Goal: Find contact information: Find contact information

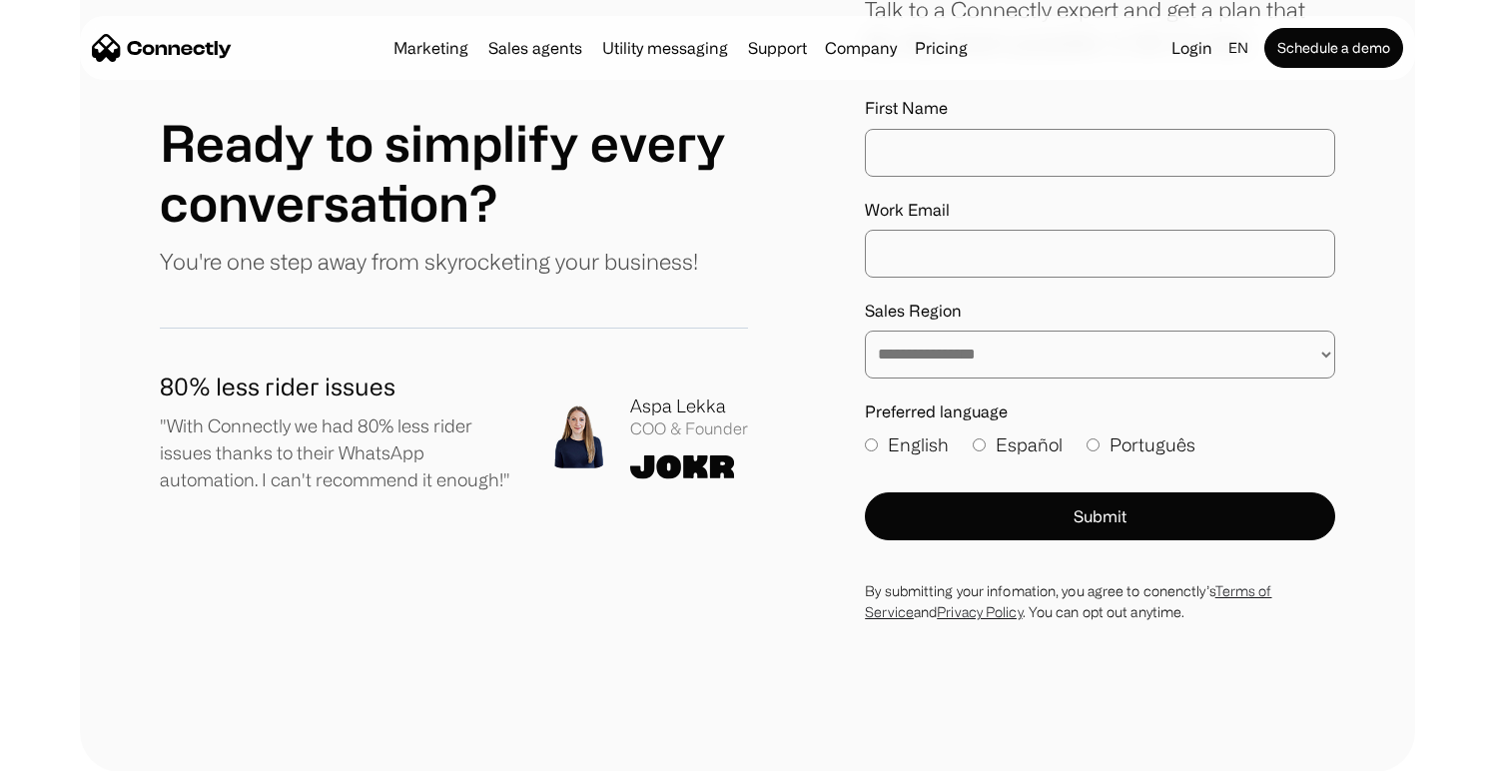
scroll to position [11126, 0]
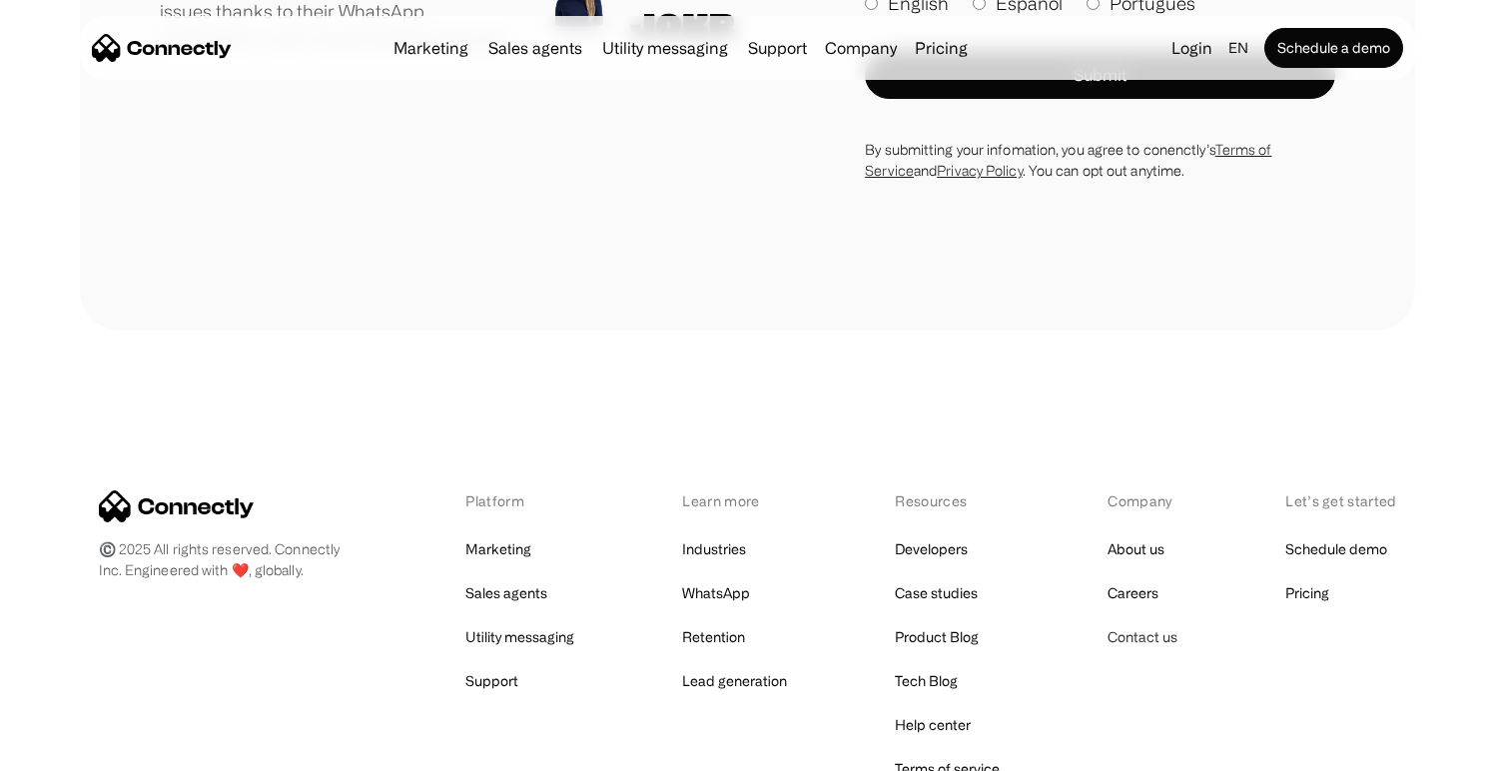
click at [1143, 623] on link "Contact us" at bounding box center [1142, 637] width 70 height 28
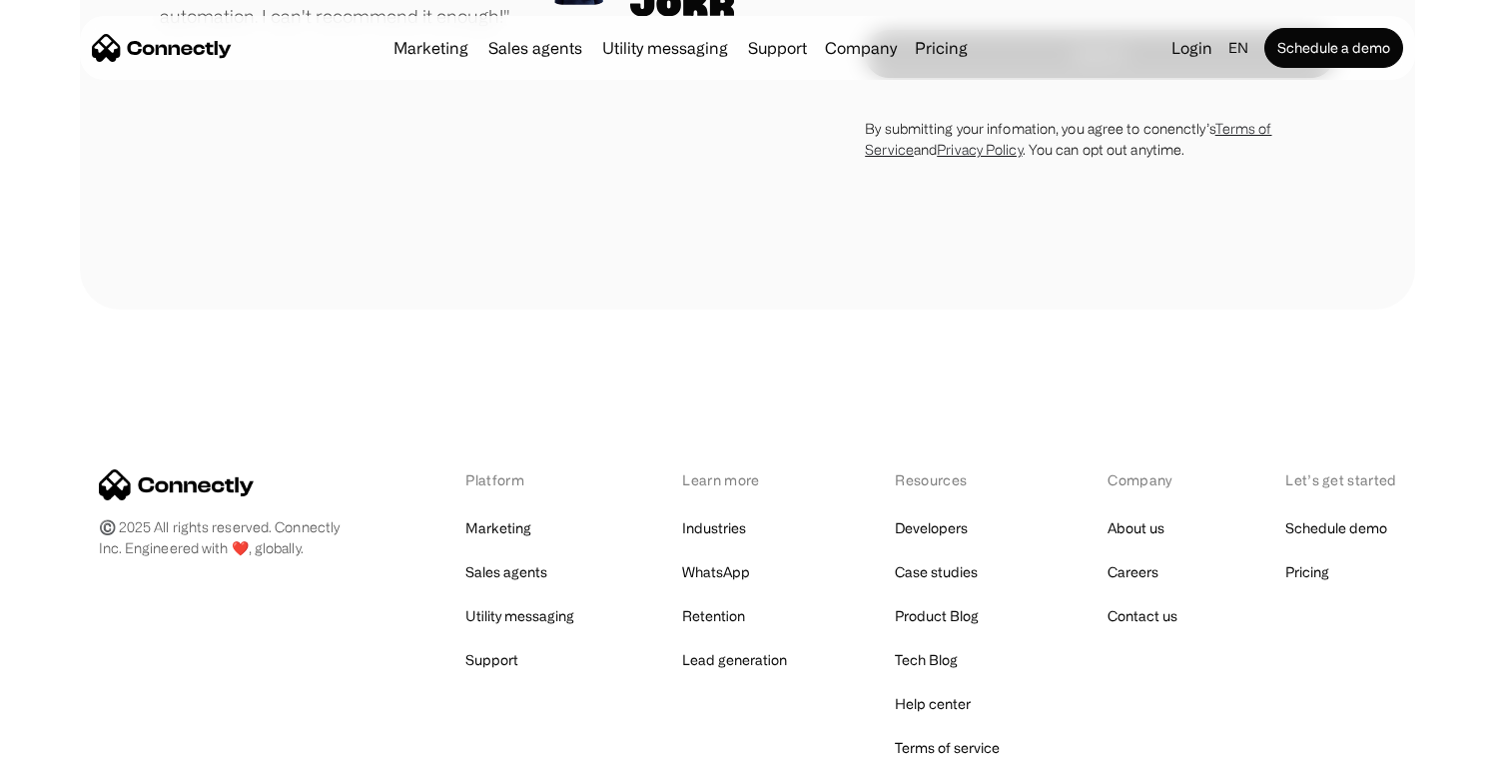
scroll to position [1481, 0]
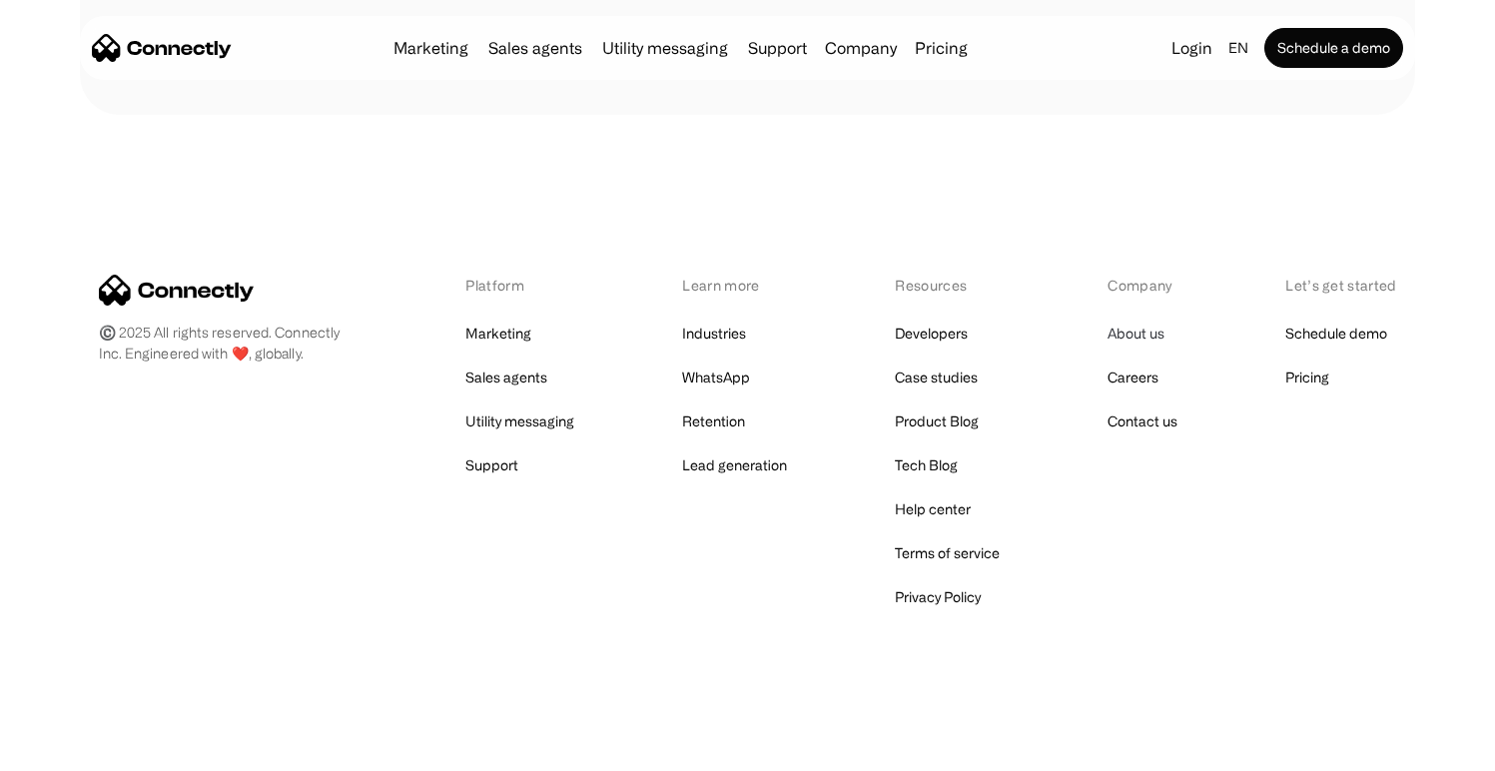
click at [1143, 331] on link "About us" at bounding box center [1135, 334] width 57 height 28
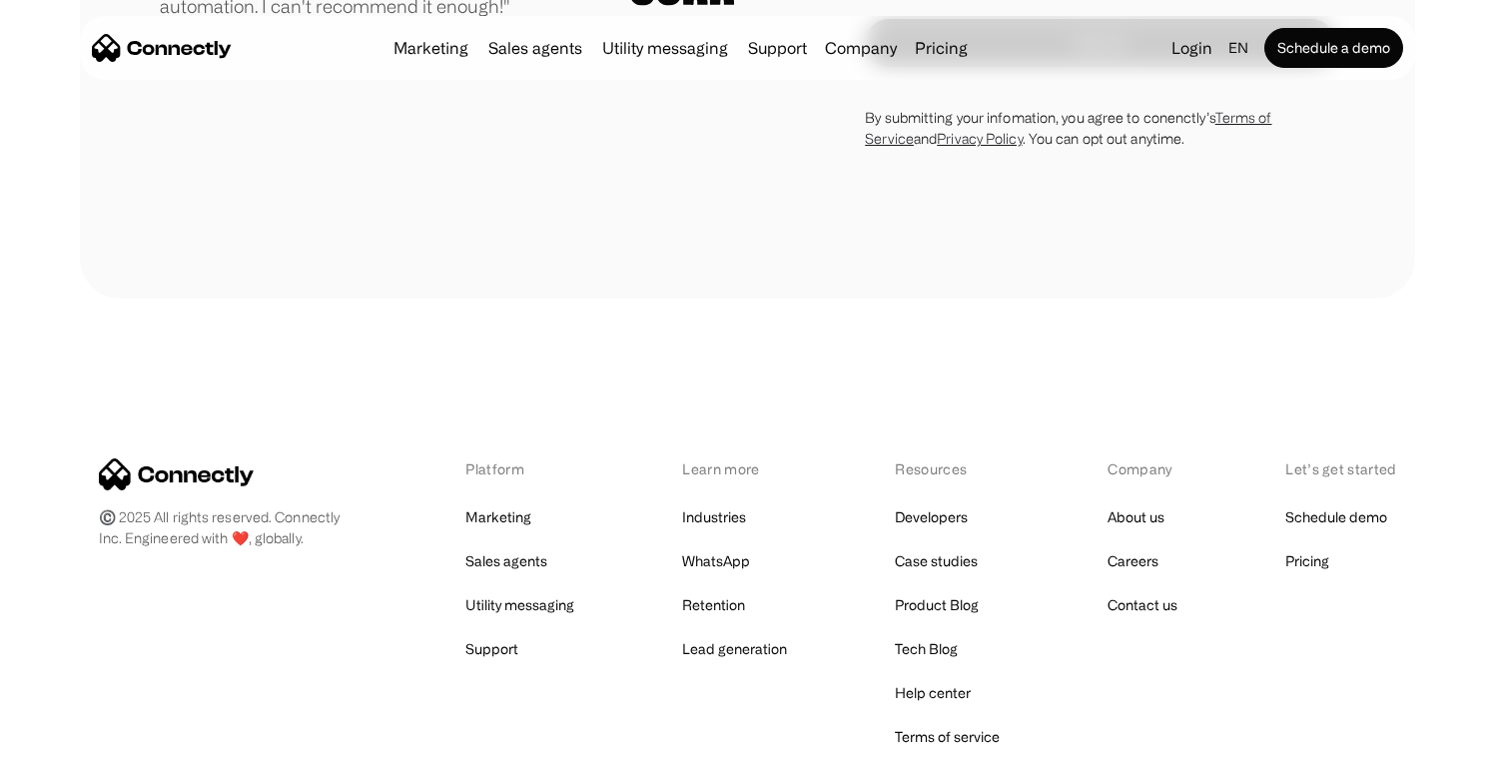
scroll to position [3055, 0]
